Goal: Transaction & Acquisition: Purchase product/service

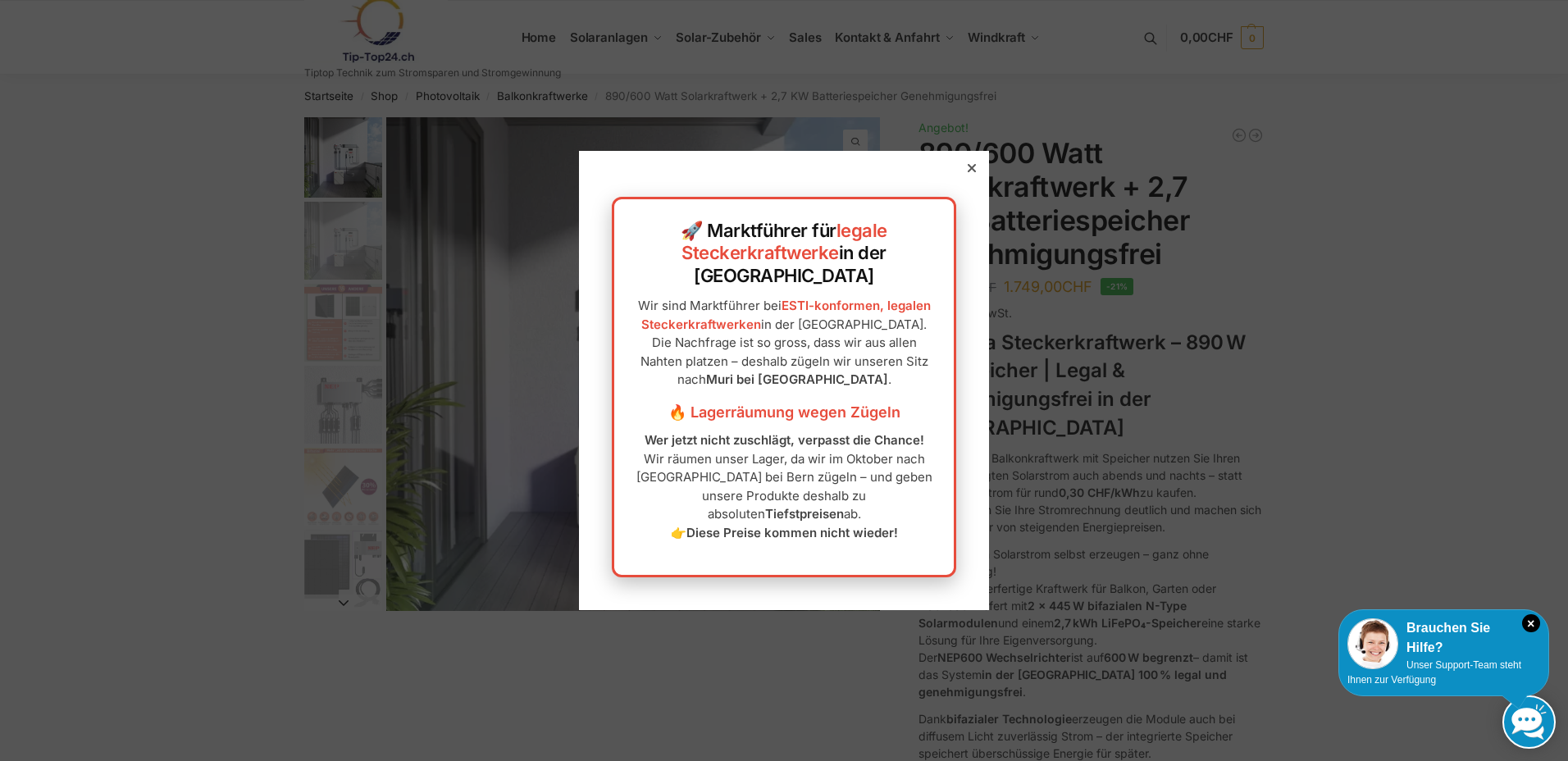
click at [964, 175] on div at bounding box center [971, 168] width 15 height 15
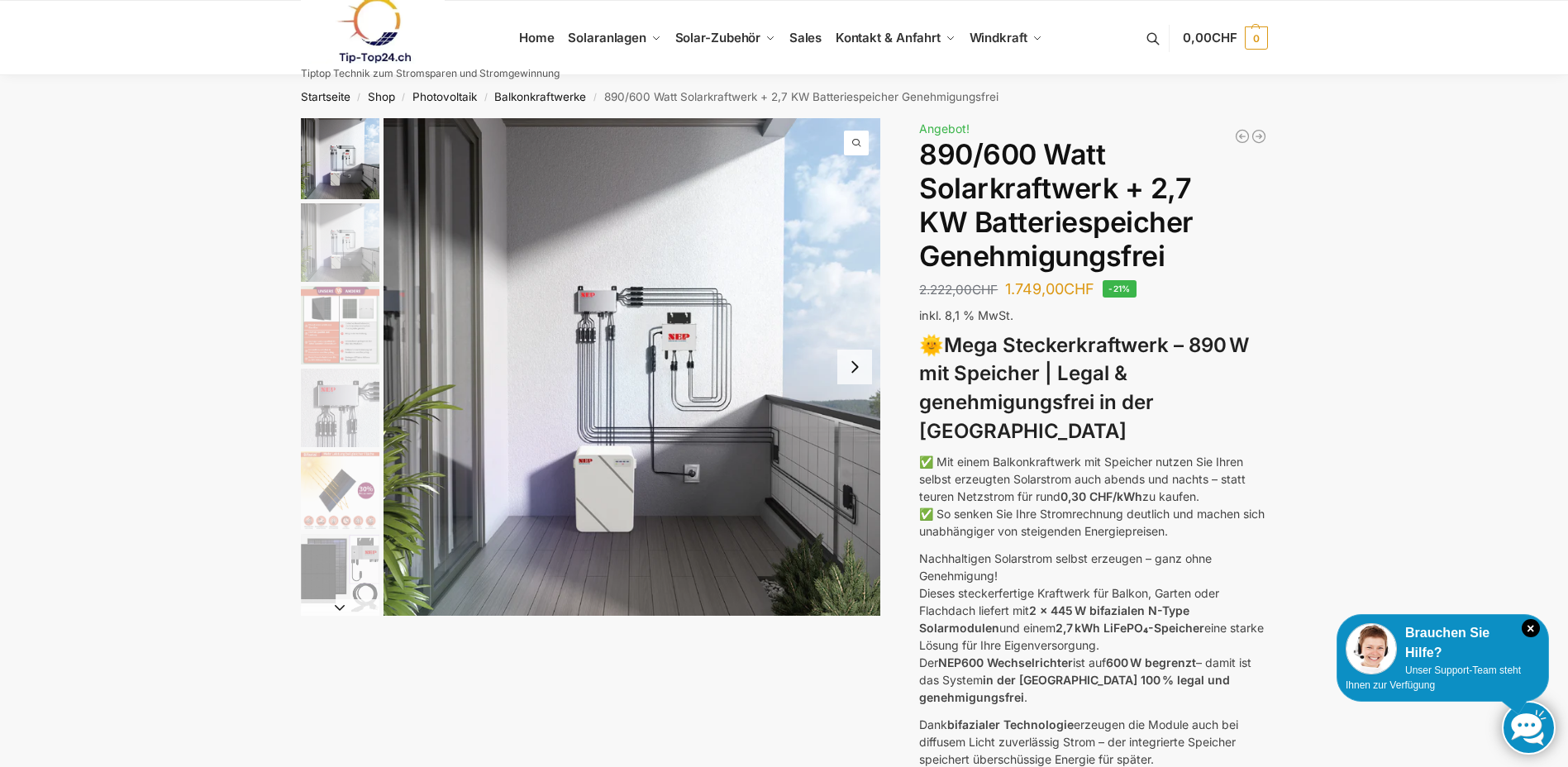
click at [359, 395] on img "4 / 12" at bounding box center [340, 408] width 79 height 79
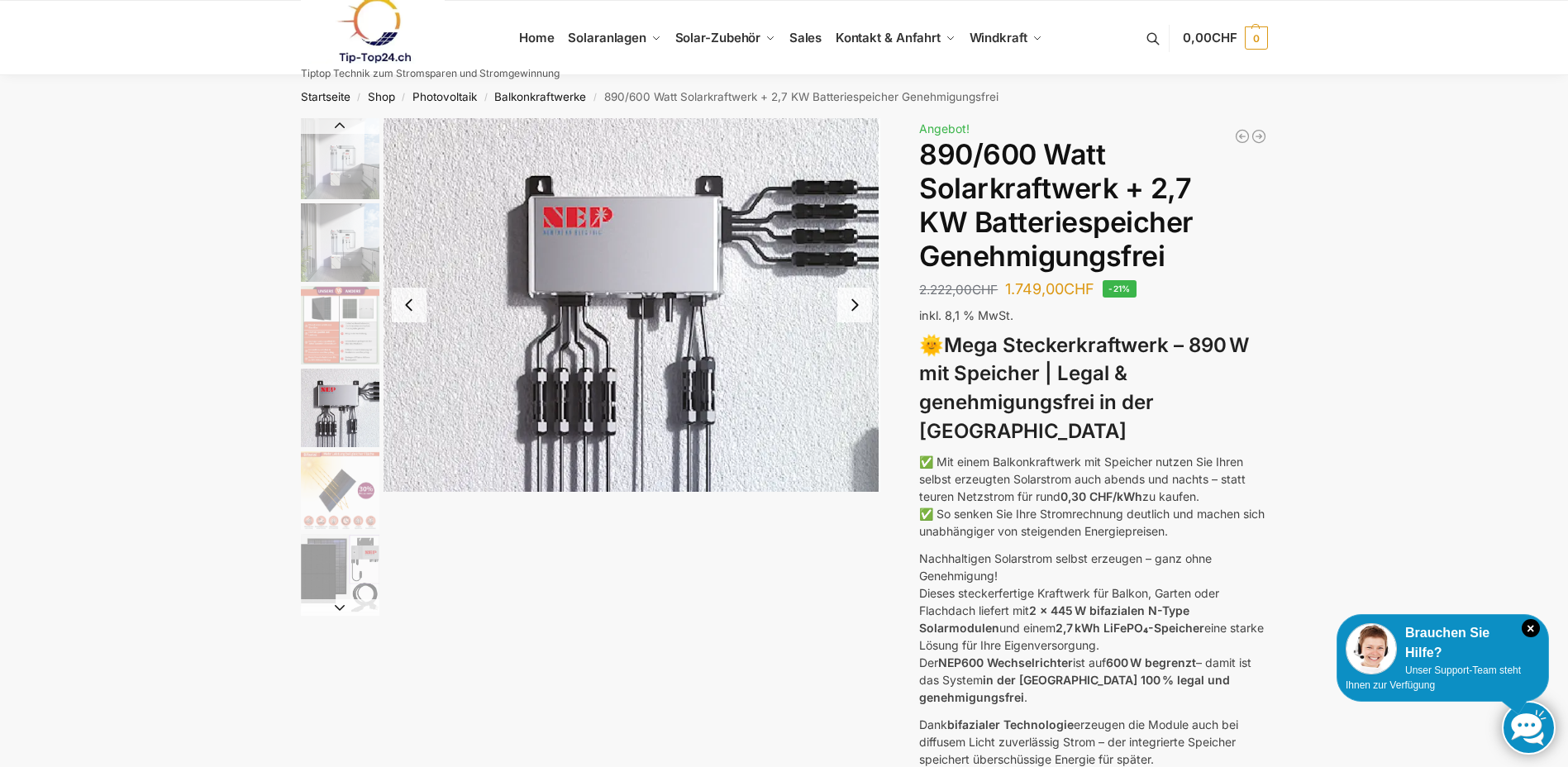
click at [339, 327] on img "3 / 12" at bounding box center [340, 325] width 79 height 79
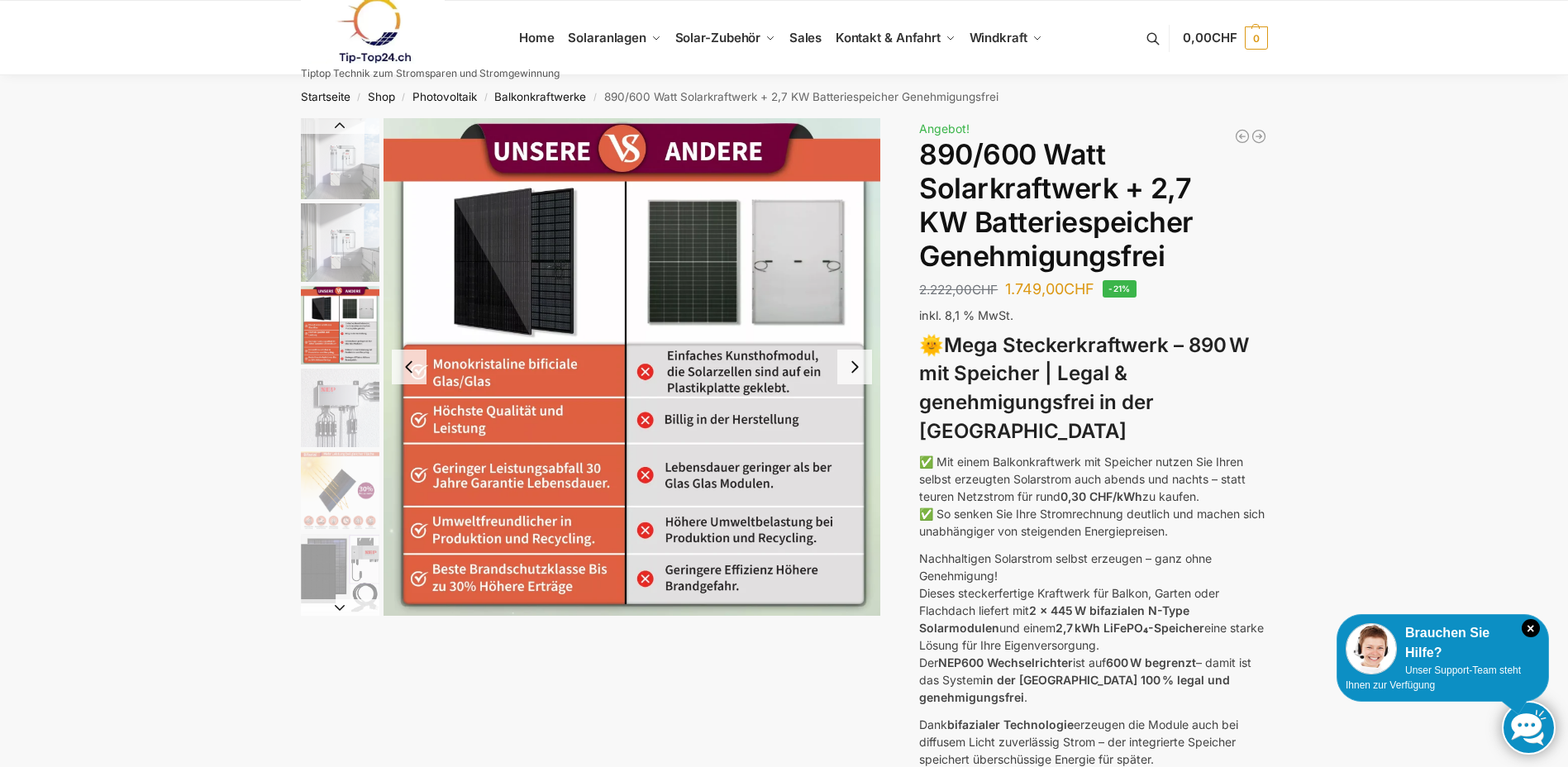
click at [319, 250] on img "2 / 12" at bounding box center [340, 243] width 79 height 79
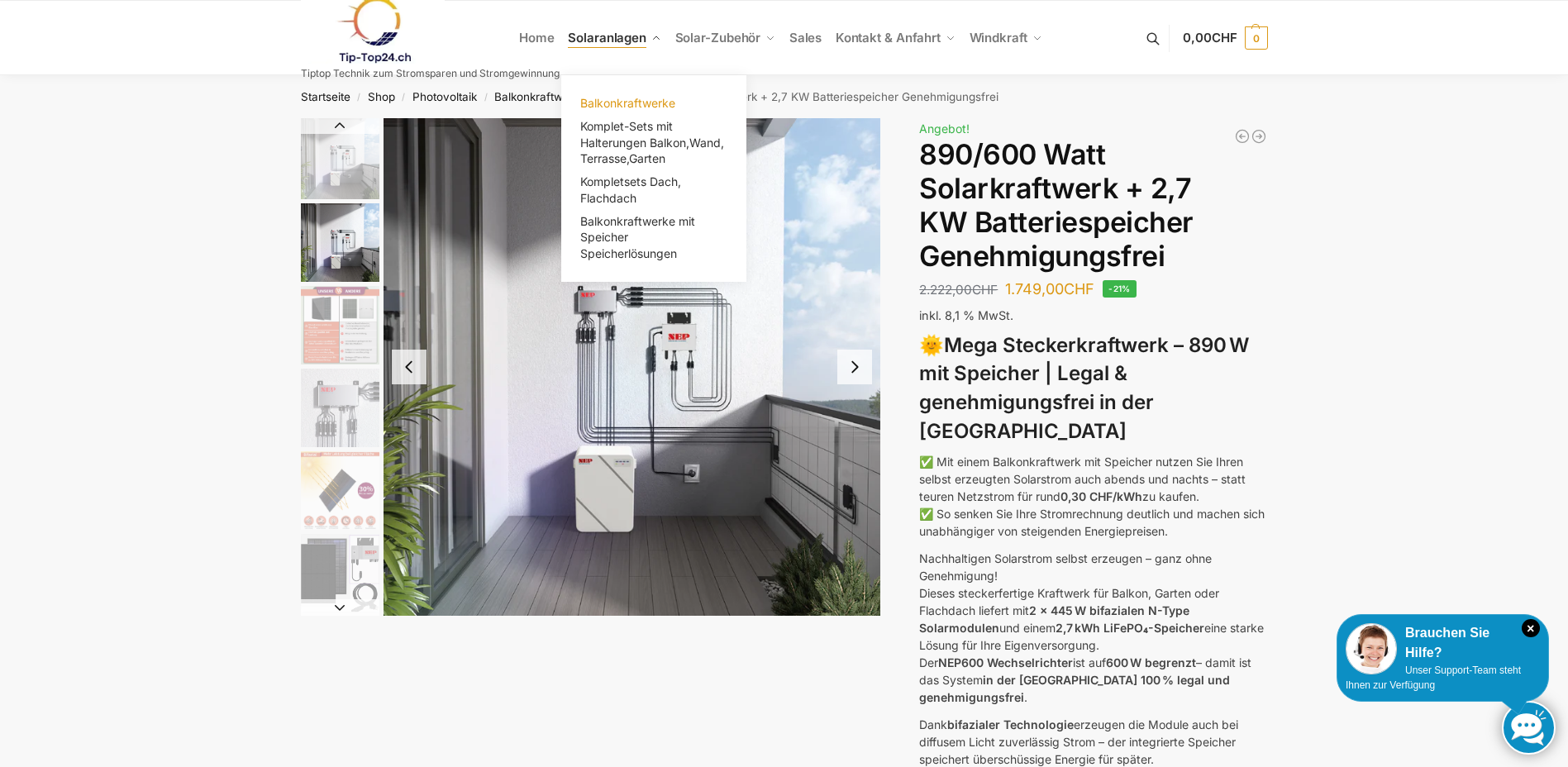
click at [635, 96] on span "Balkonkraftwerke" at bounding box center [627, 103] width 95 height 14
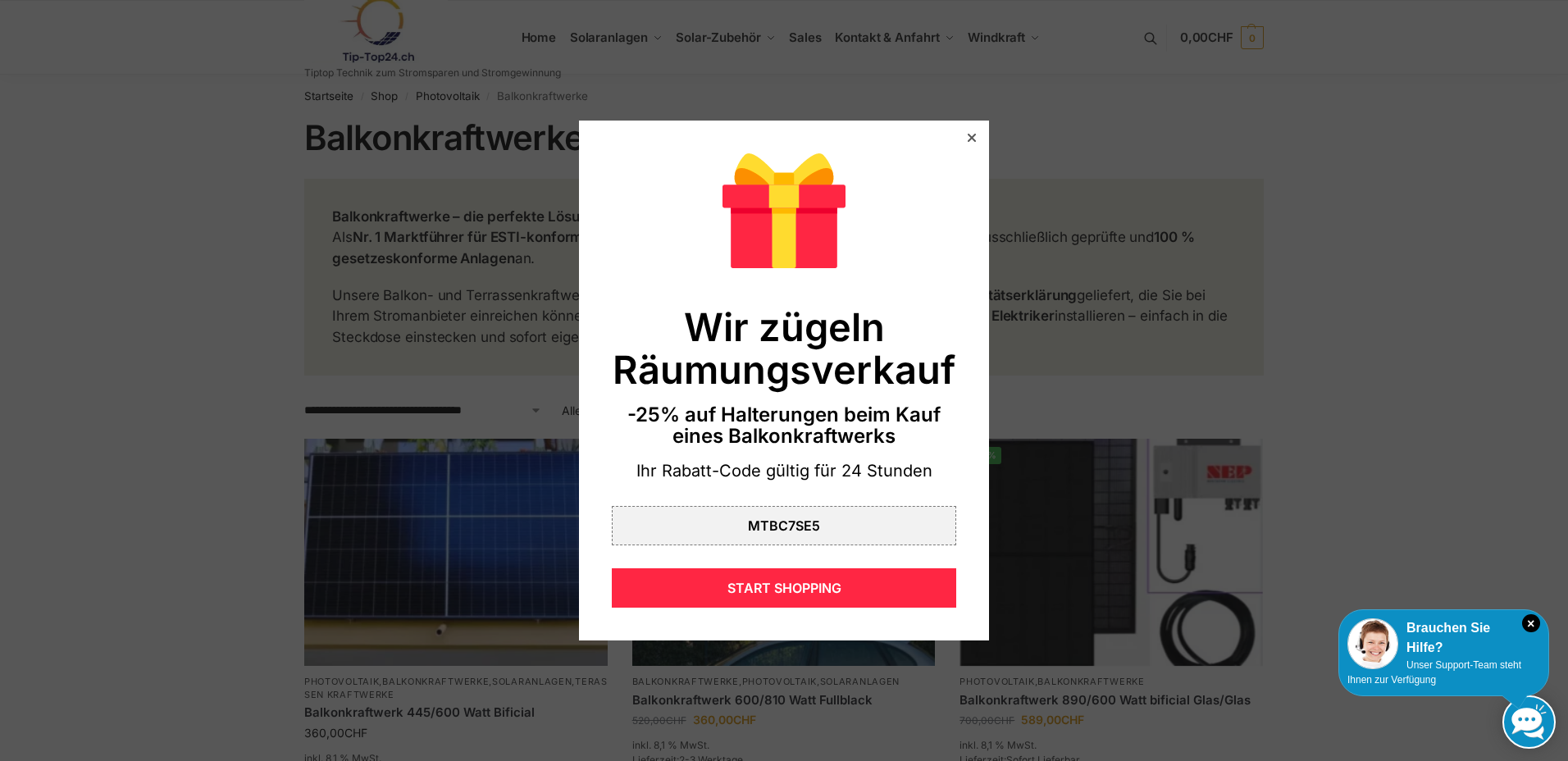
click at [964, 130] on div at bounding box center [971, 137] width 15 height 15
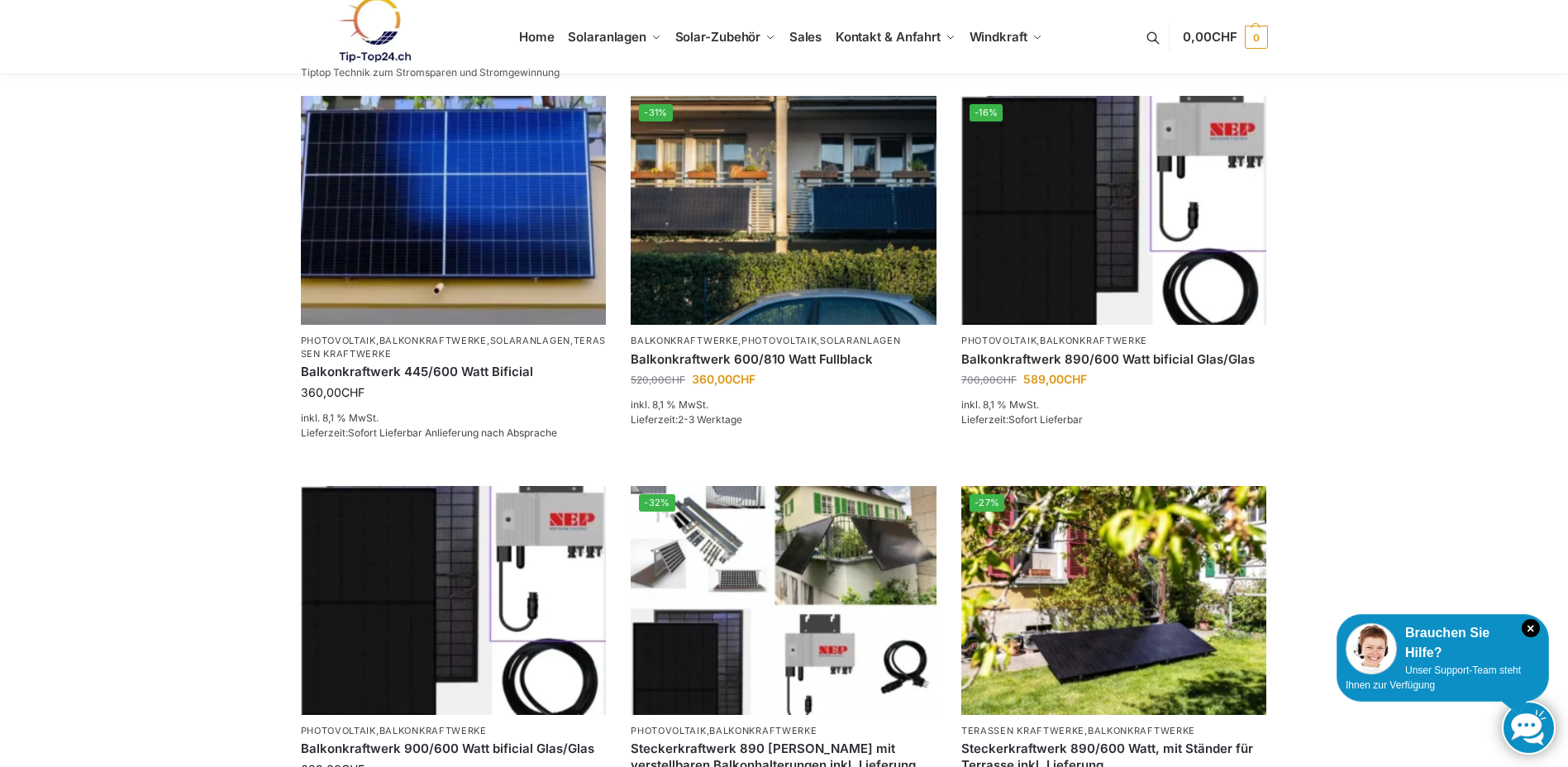
scroll to position [248, 0]
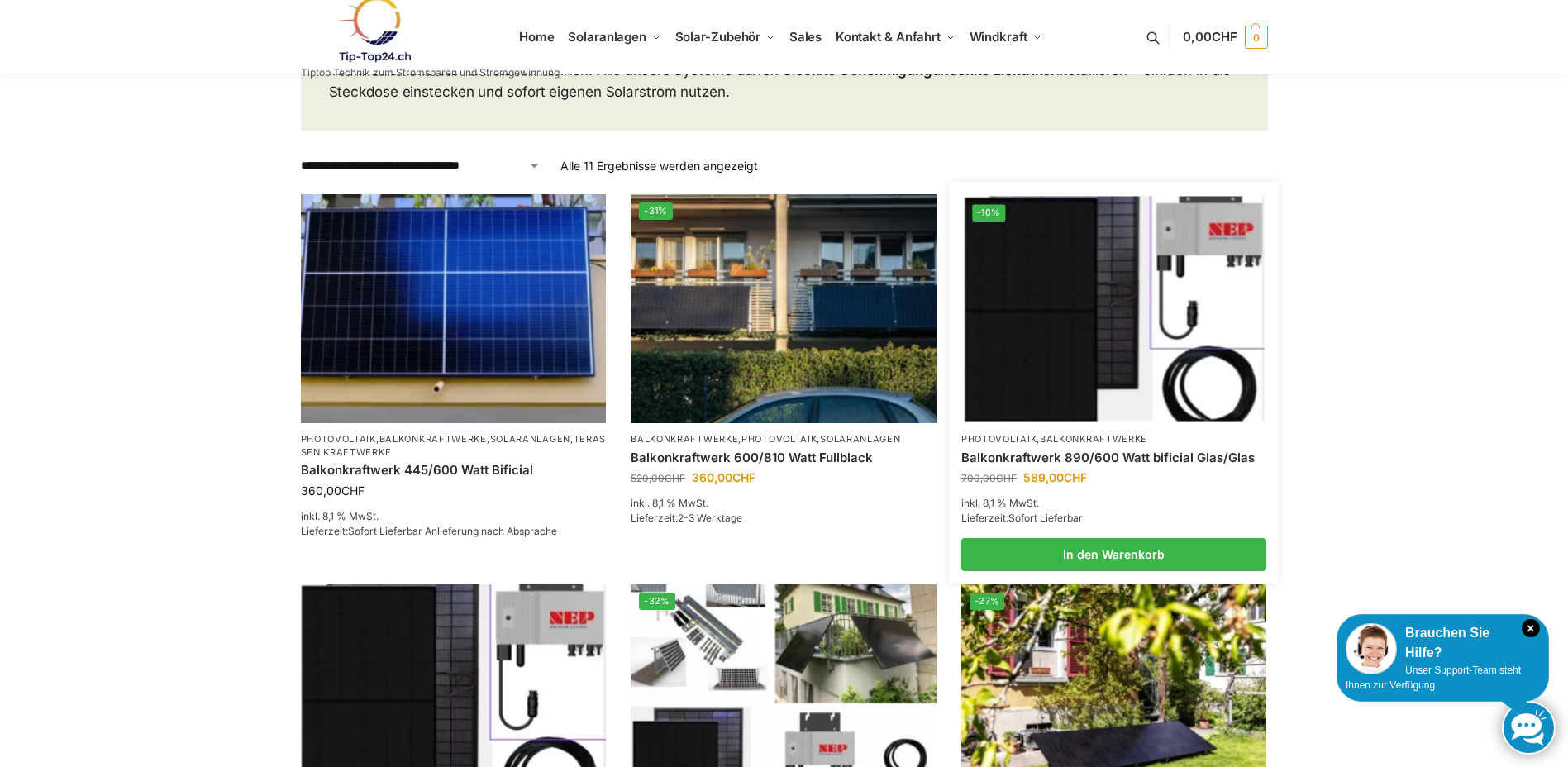
click at [1058, 321] on img at bounding box center [1114, 309] width 300 height 225
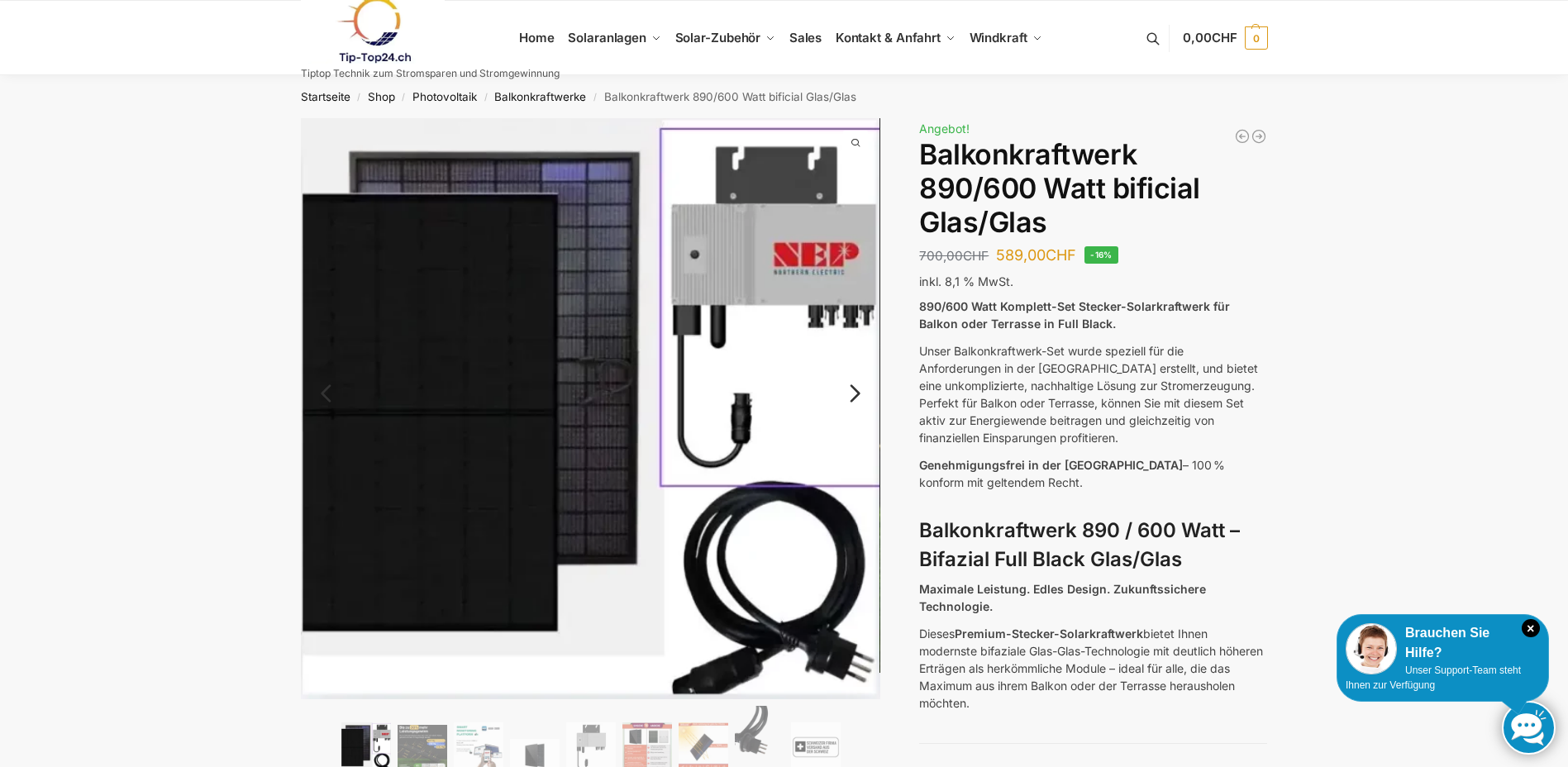
click at [859, 394] on link "Next" at bounding box center [852, 402] width 55 height 17
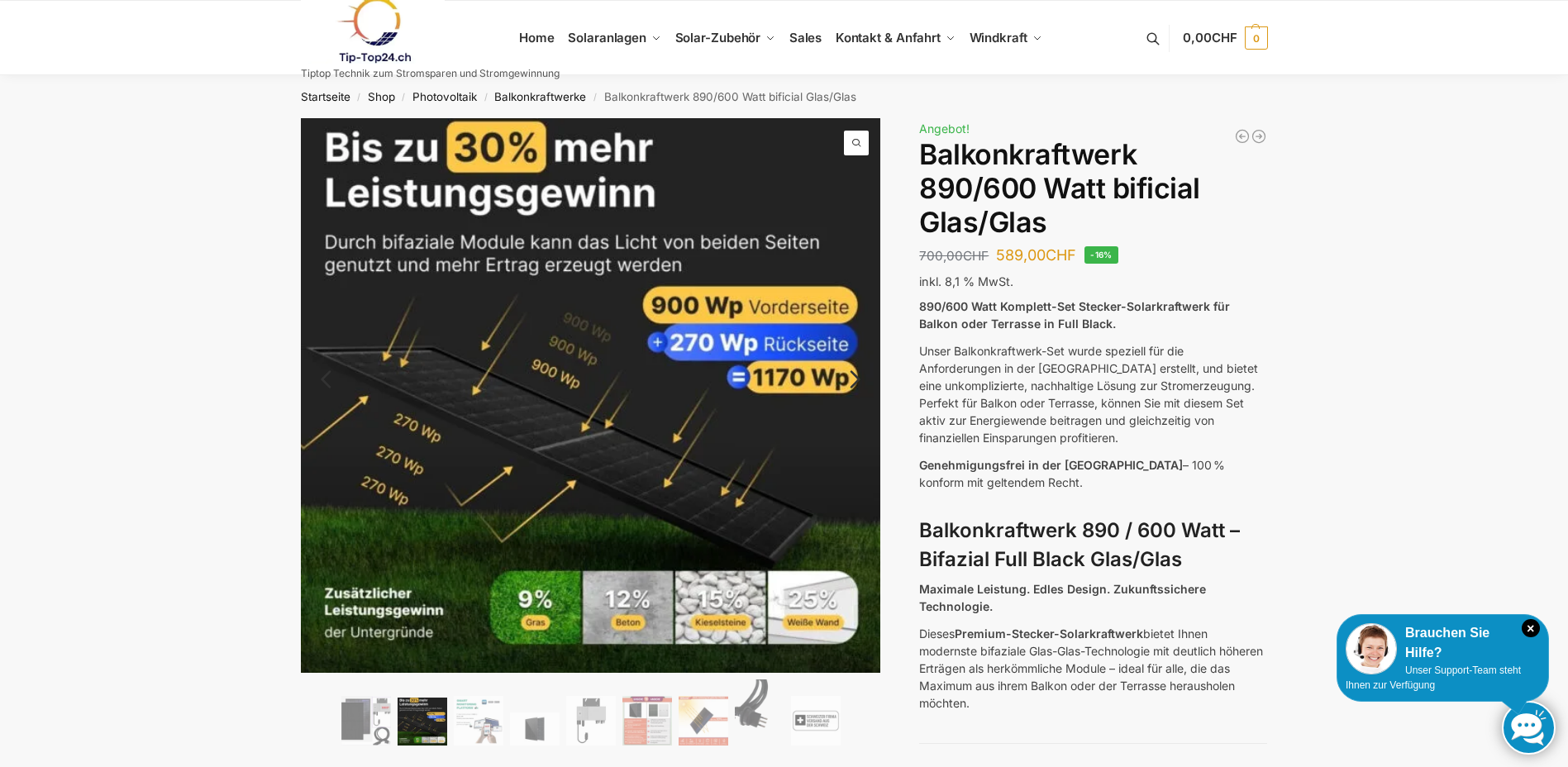
click at [859, 390] on link "Next" at bounding box center [852, 388] width 55 height 17
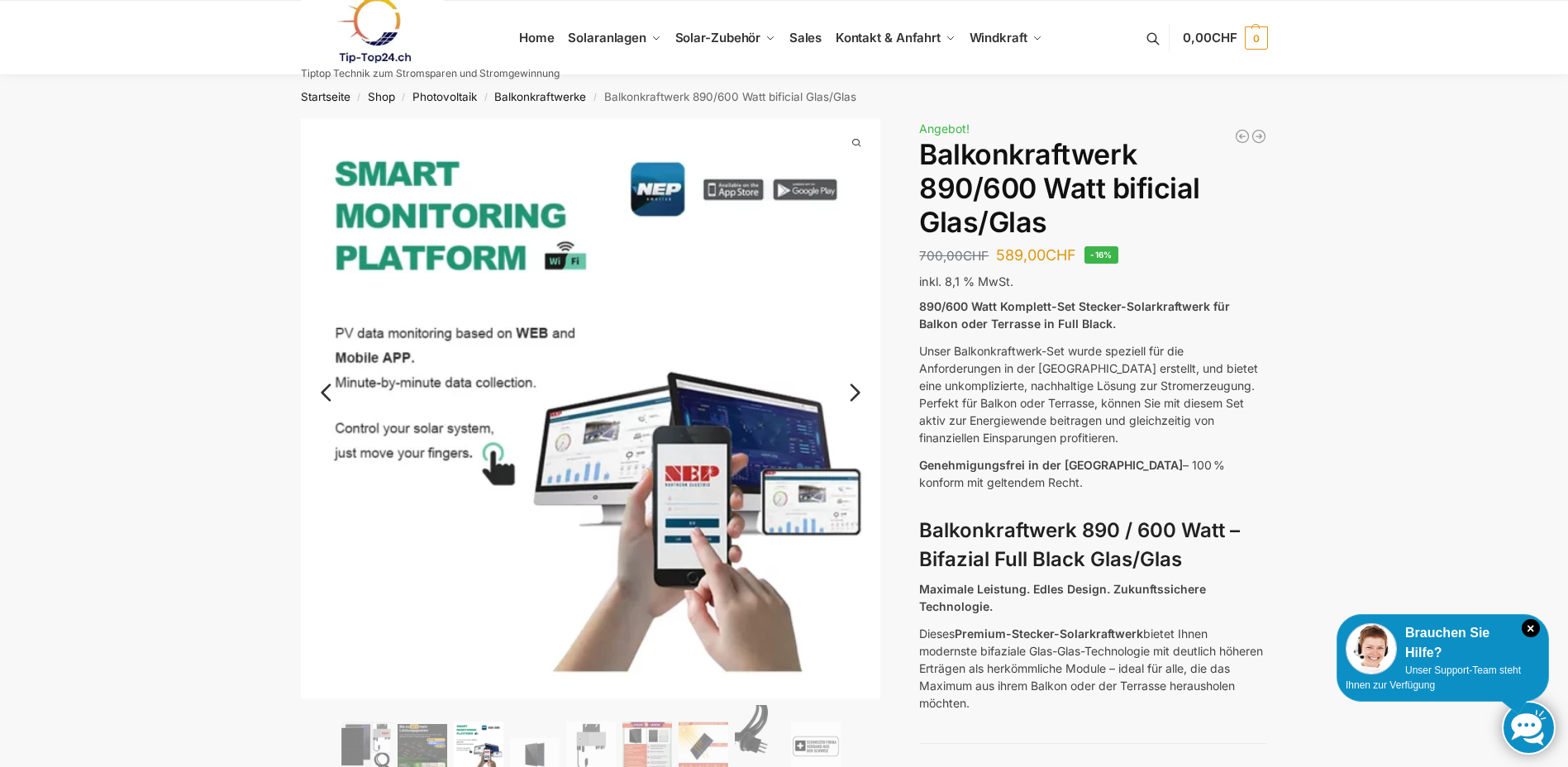
click at [859, 393] on link "Next" at bounding box center [852, 401] width 55 height 17
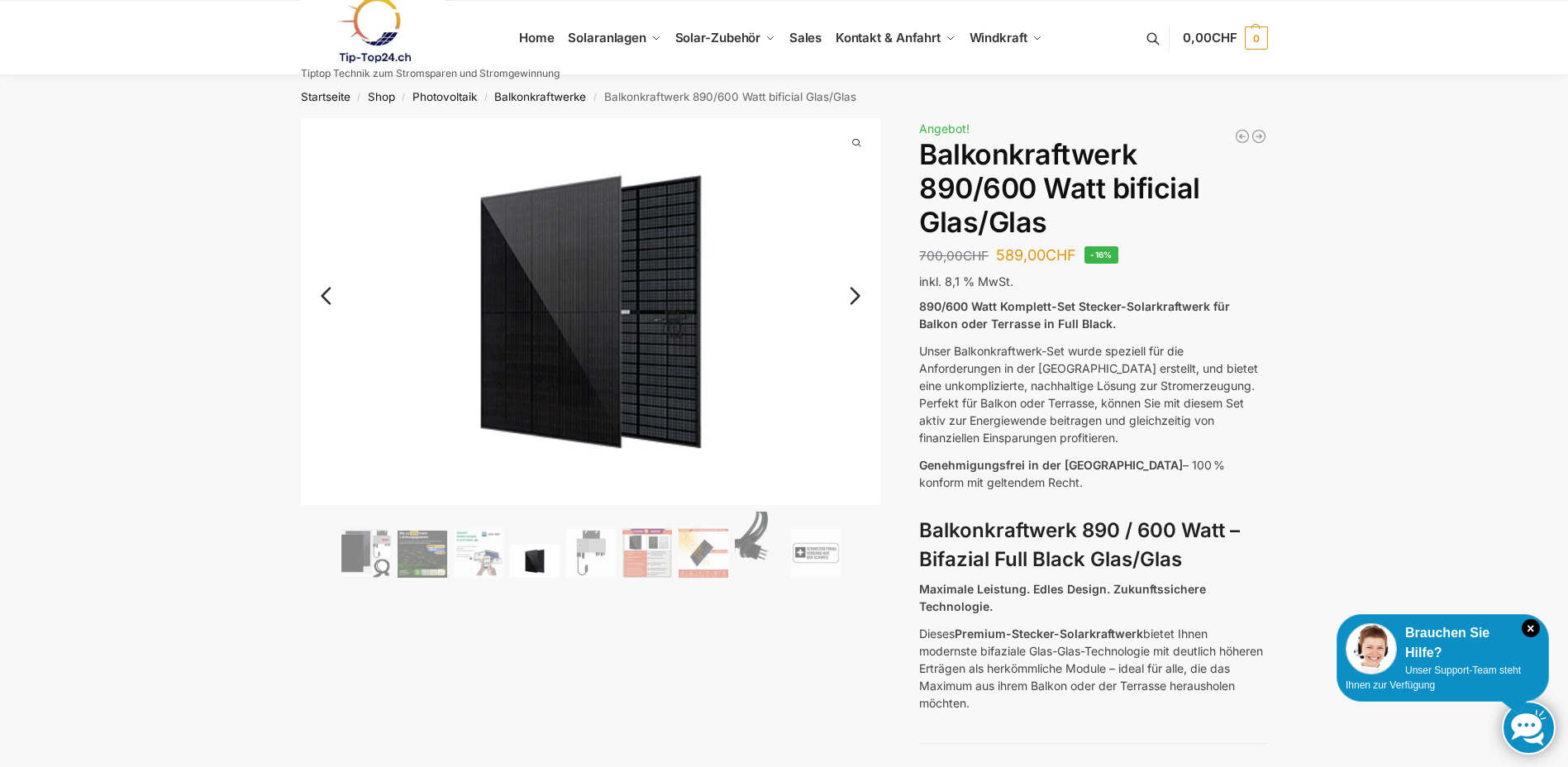
click at [859, 390] on img at bounding box center [591, 311] width 580 height 387
click at [744, 556] on img at bounding box center [759, 545] width 50 height 66
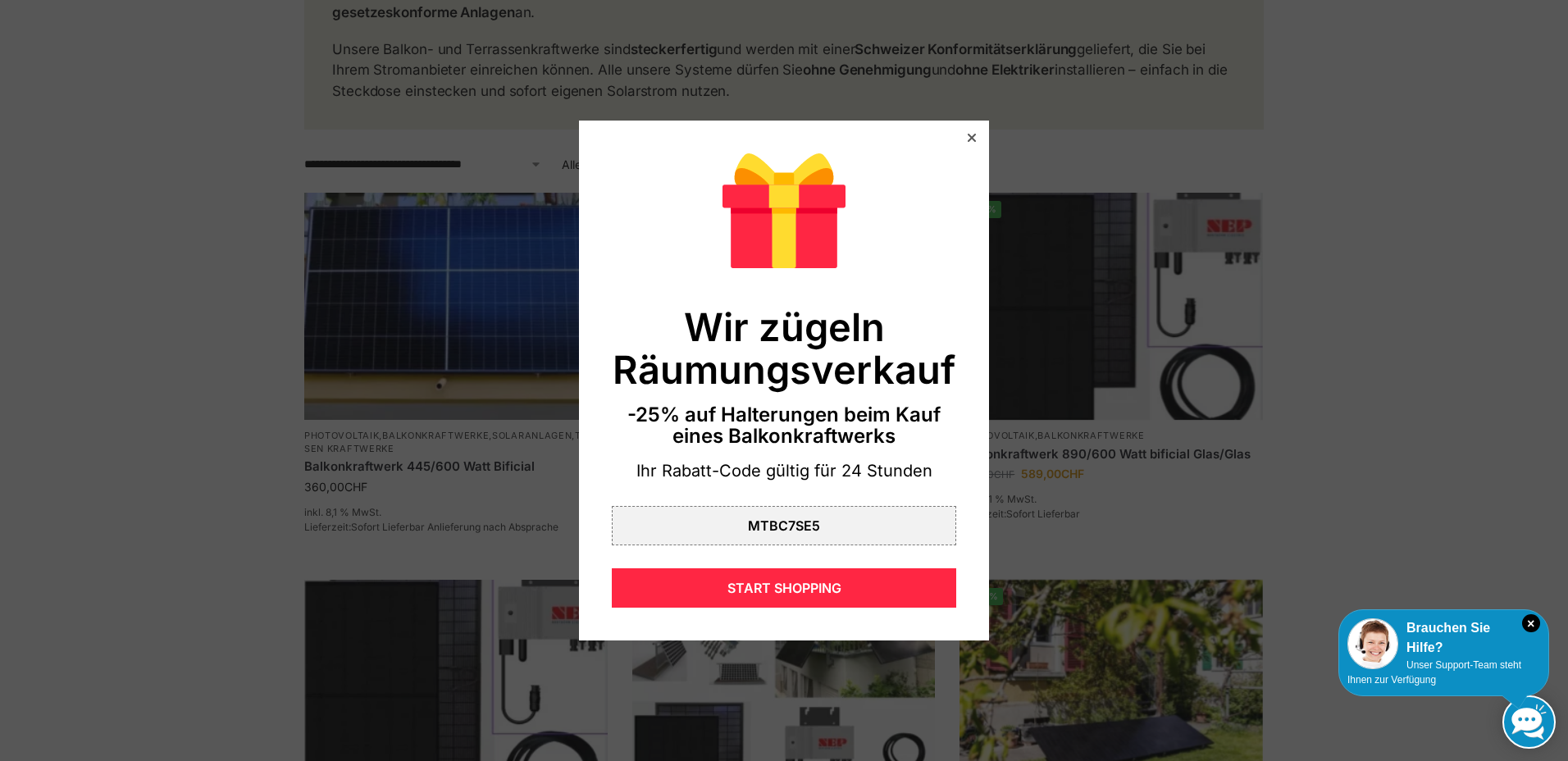
click at [968, 139] on icon at bounding box center [971, 137] width 8 height 8
